Goal: Navigation & Orientation: Go to known website

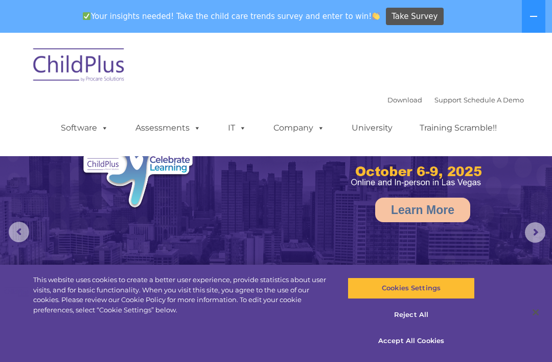
select select "MEDIUM"
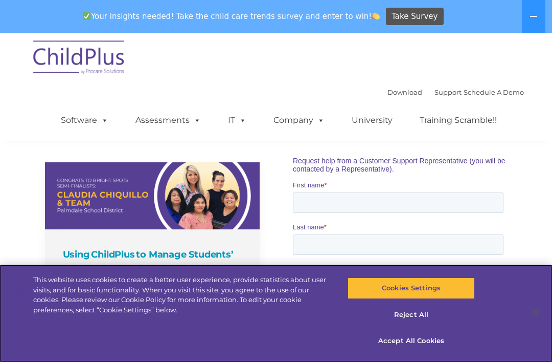
scroll to position [715, 0]
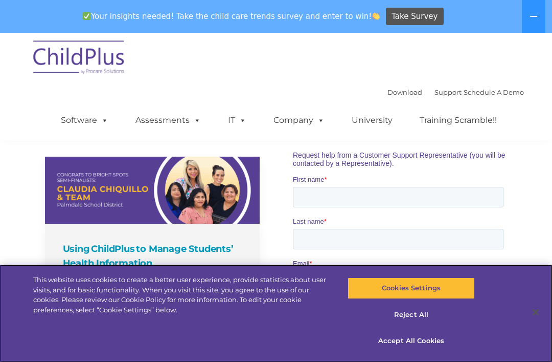
click at [426, 351] on button "Accept All Cookies" at bounding box center [411, 340] width 127 height 21
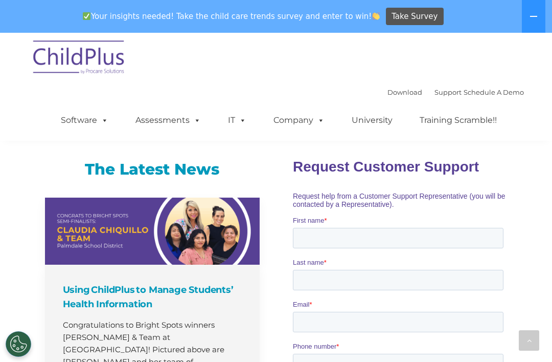
scroll to position [673, 0]
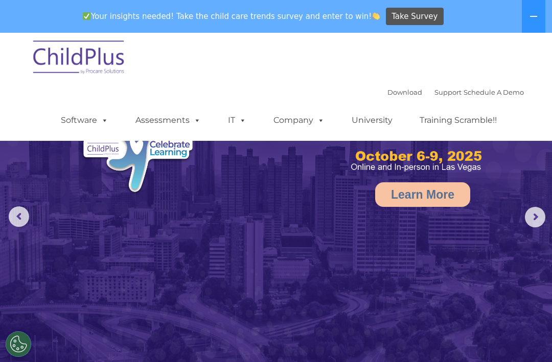
click at [535, 18] on icon at bounding box center [534, 16] width 8 height 8
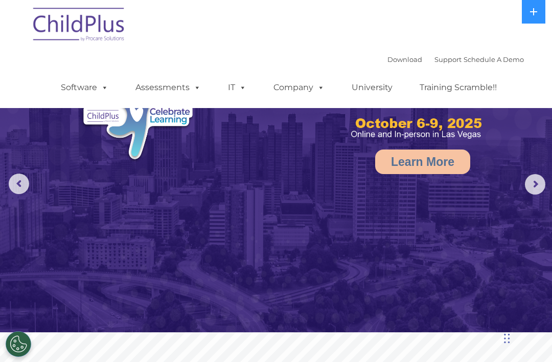
click at [56, 27] on img at bounding box center [79, 26] width 102 height 51
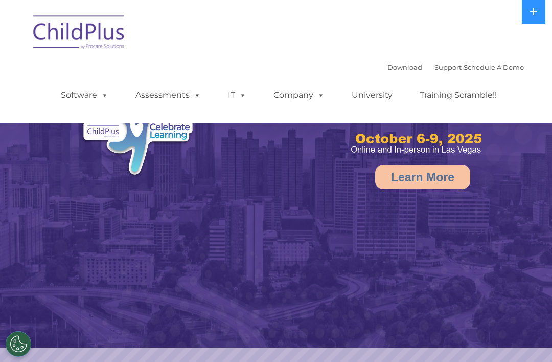
select select "MEDIUM"
